Goal: Find contact information: Find contact information

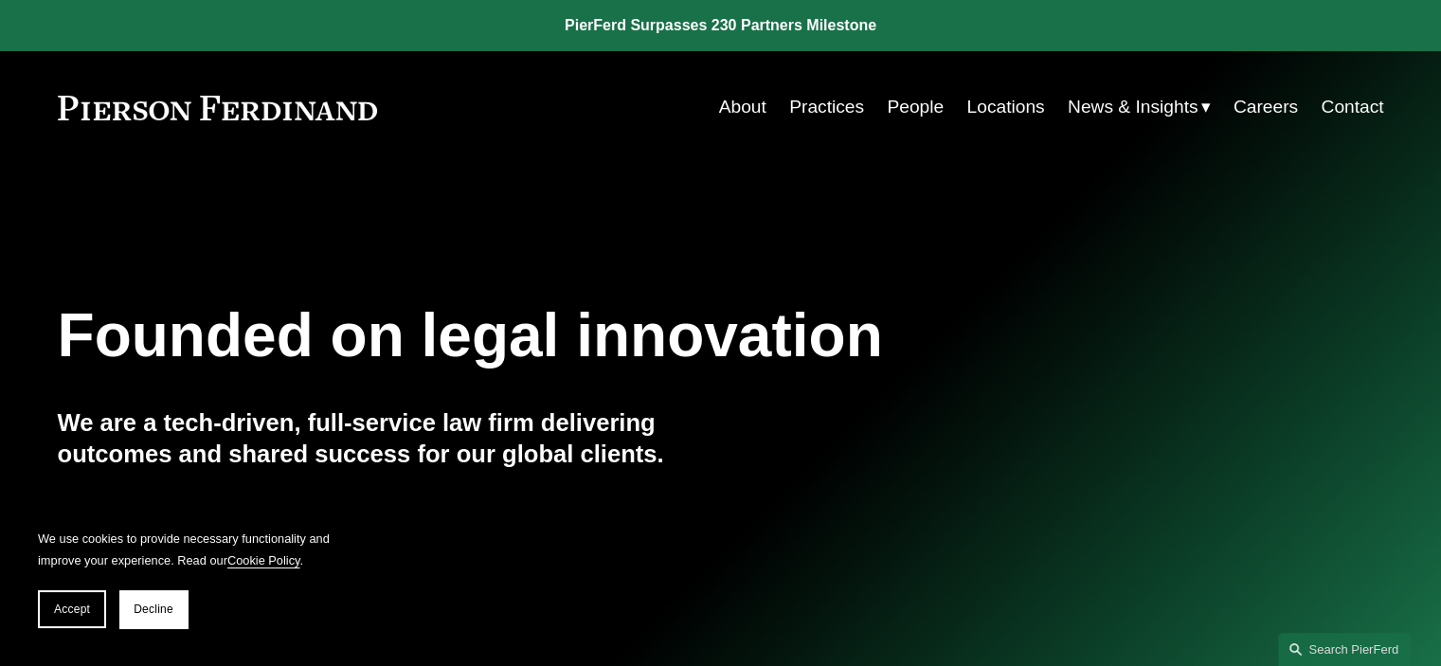
click at [922, 109] on link "People" at bounding box center [915, 107] width 57 height 36
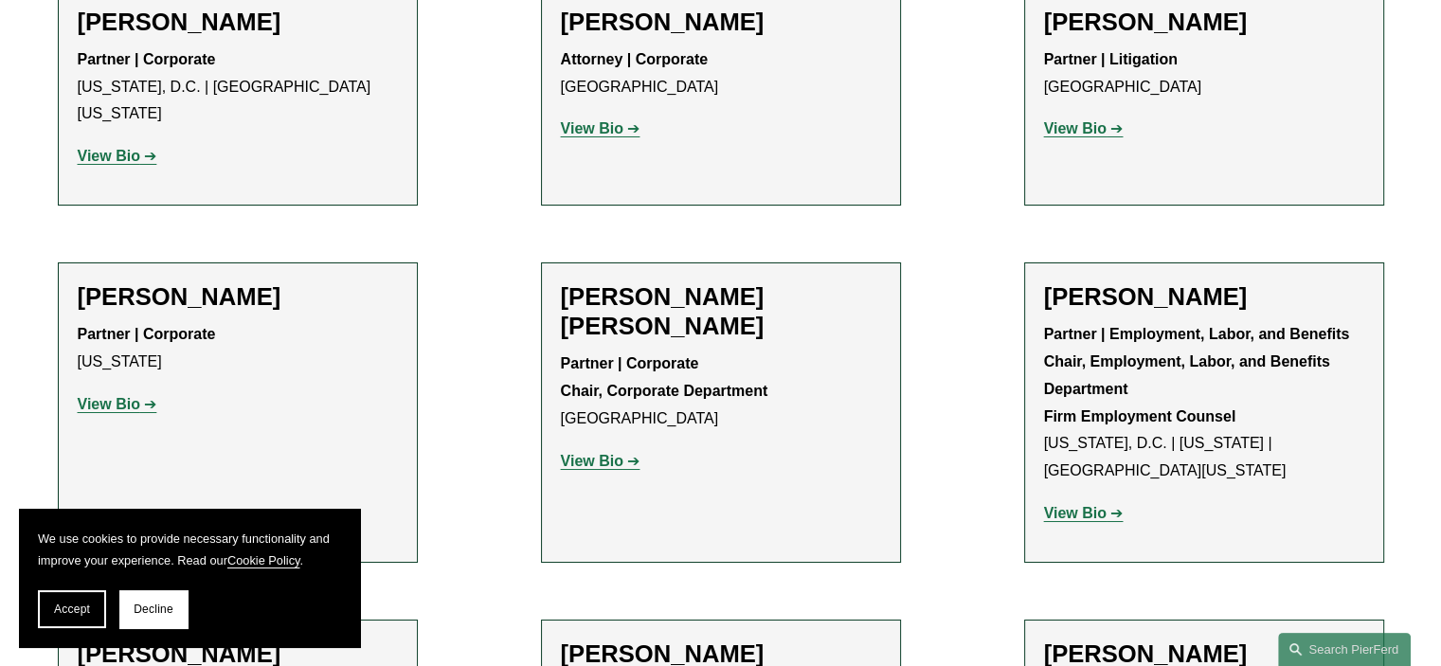
scroll to position [6925, 0]
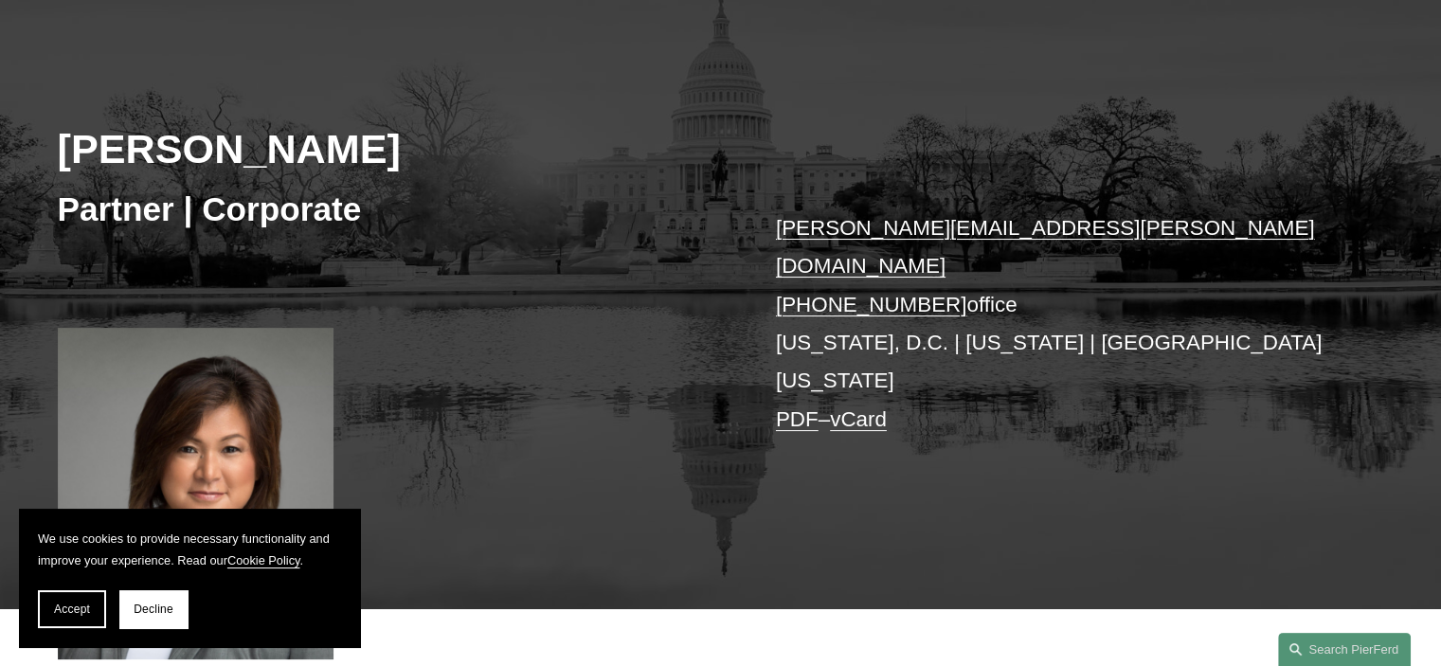
scroll to position [284, 0]
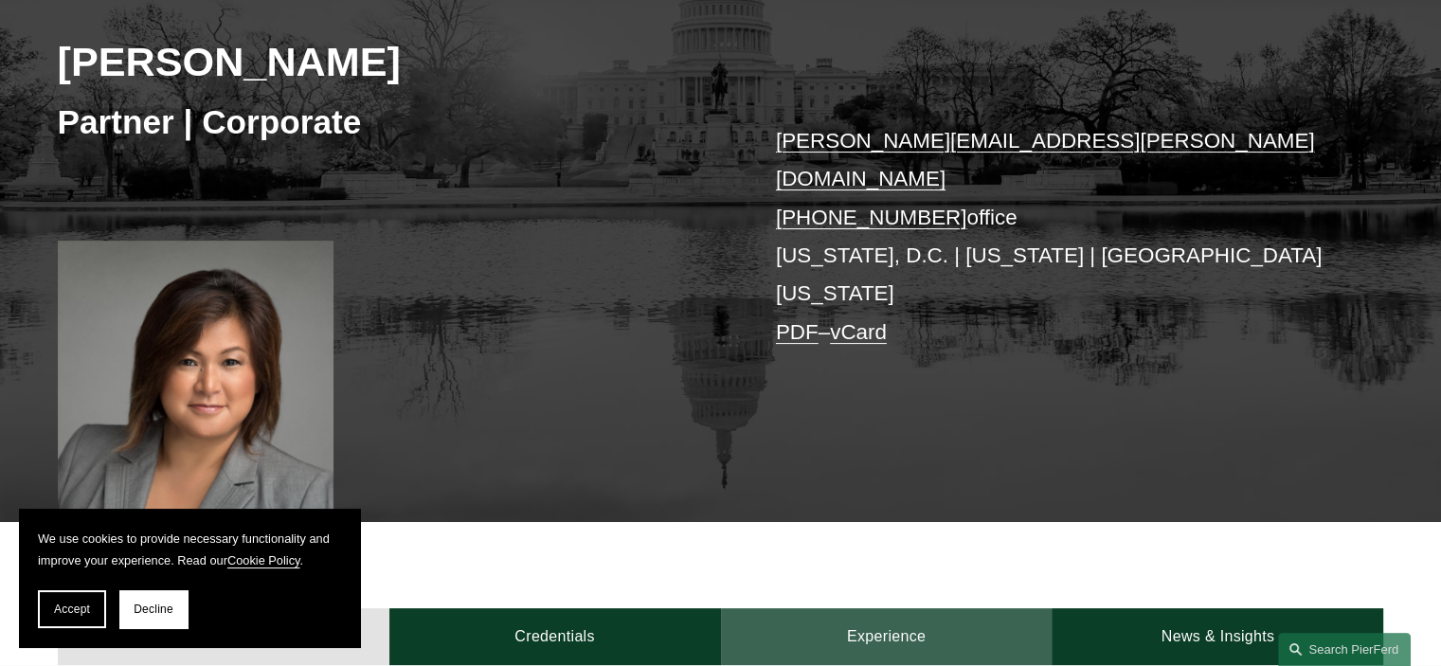
click at [872, 608] on link "Experience" at bounding box center [887, 636] width 332 height 57
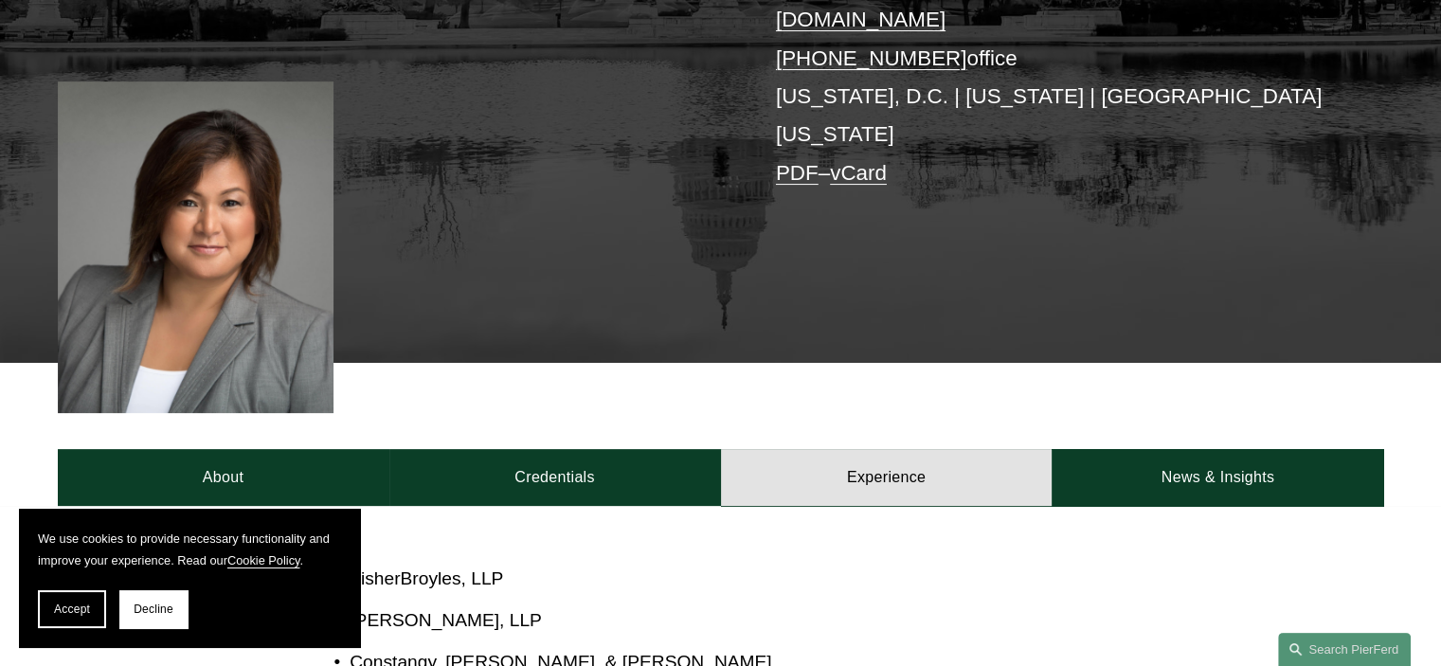
scroll to position [663, 0]
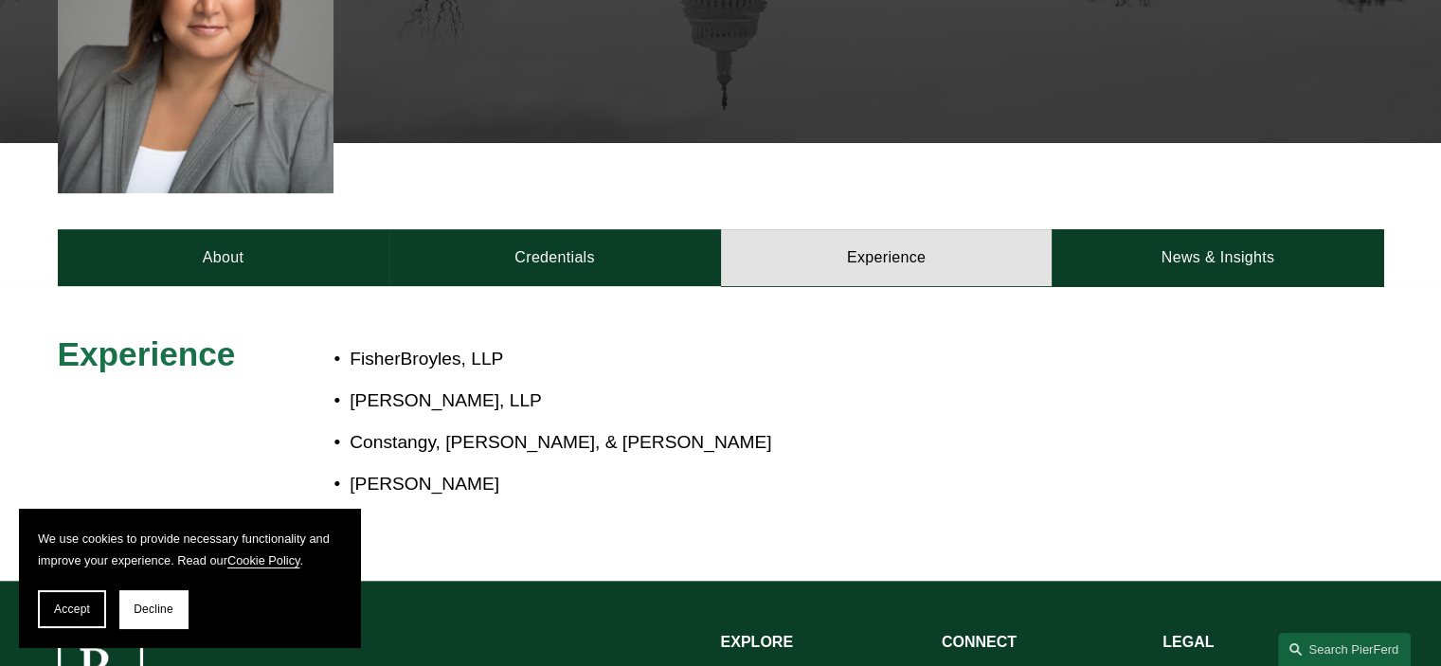
click at [64, 607] on span "Accept" at bounding box center [72, 608] width 36 height 13
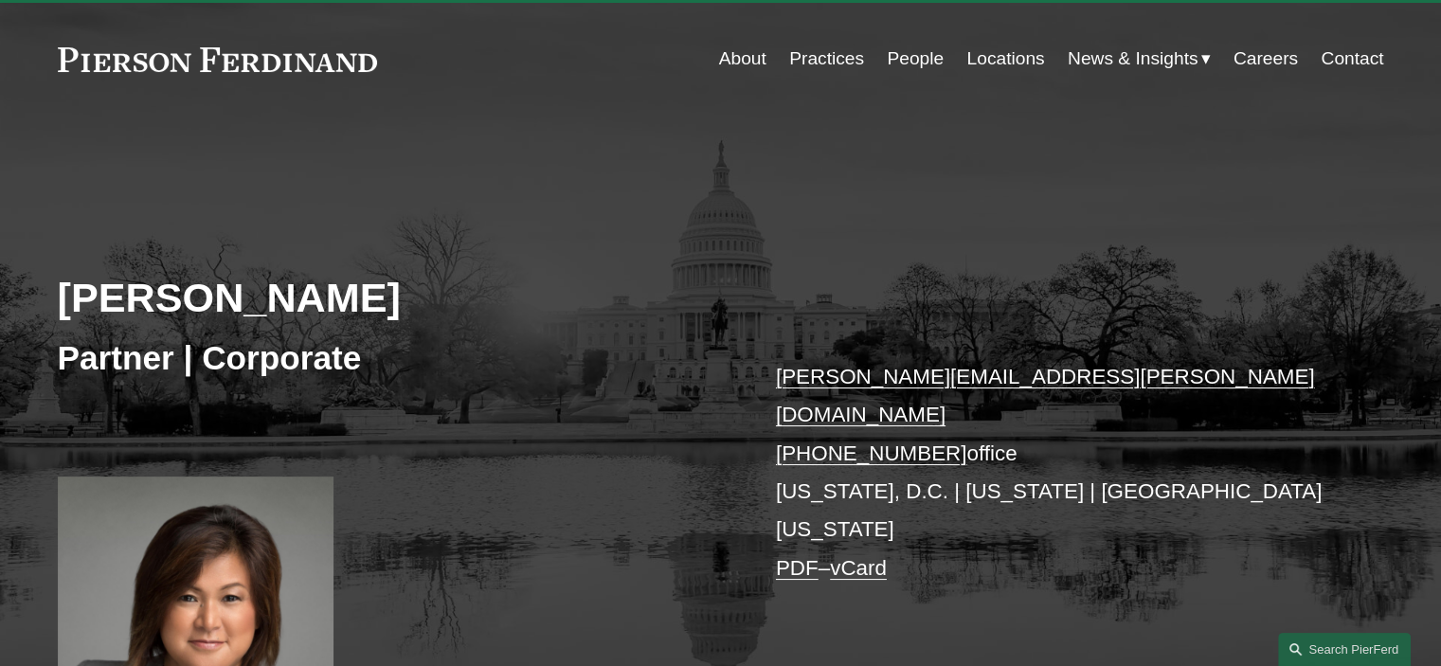
scroll to position [0, 0]
